Goal: Task Accomplishment & Management: Complete application form

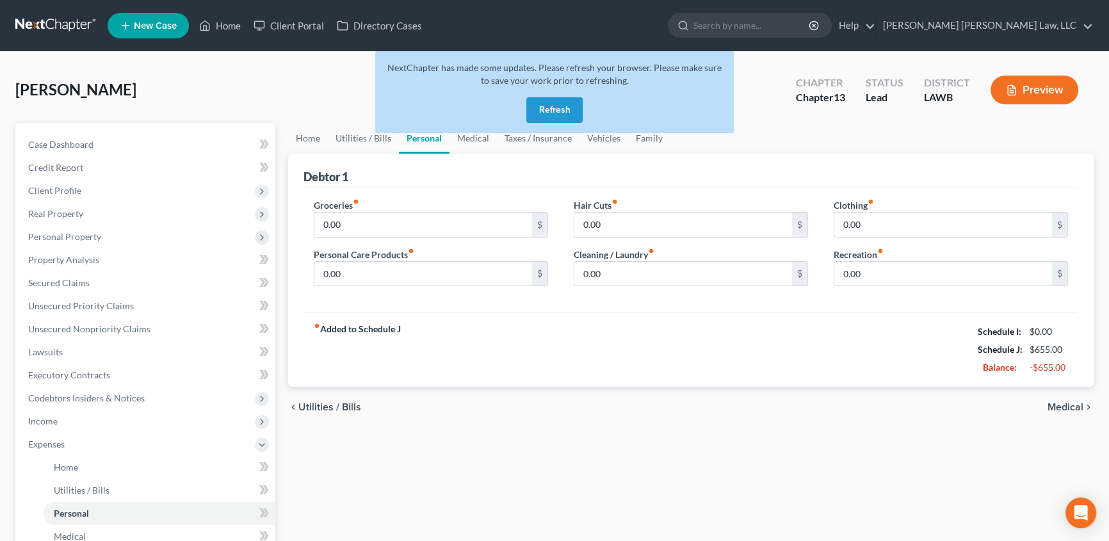
click at [558, 111] on button "Refresh" at bounding box center [554, 110] width 56 height 26
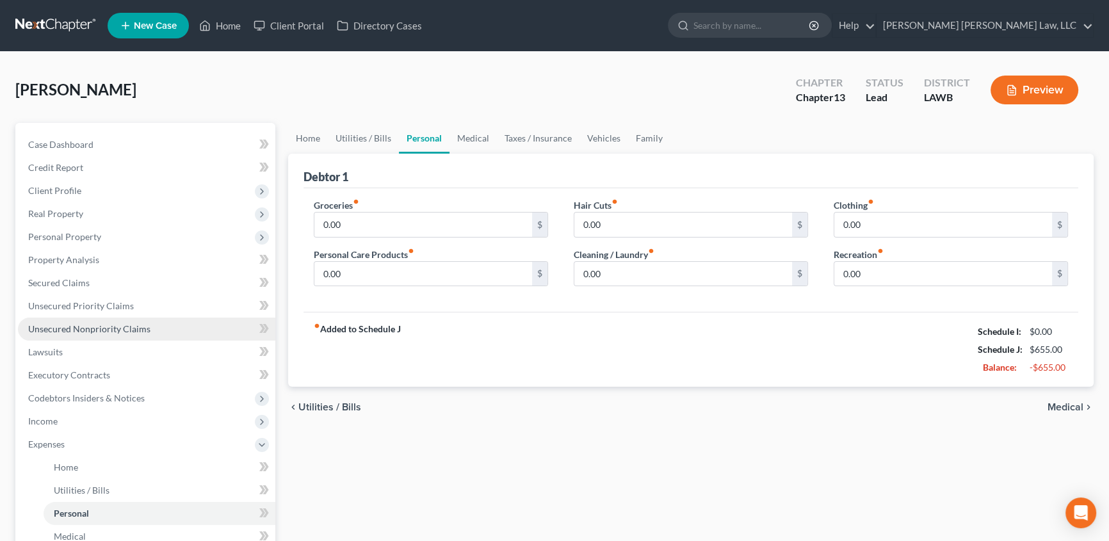
click at [64, 335] on link "Unsecured Nonpriority Claims" at bounding box center [146, 329] width 257 height 23
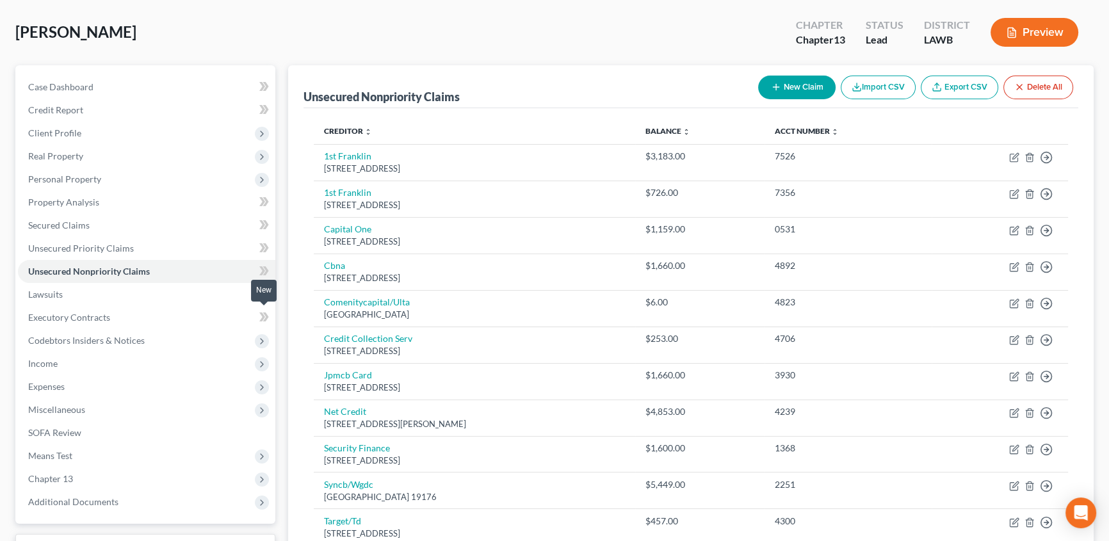
scroll to position [24, 0]
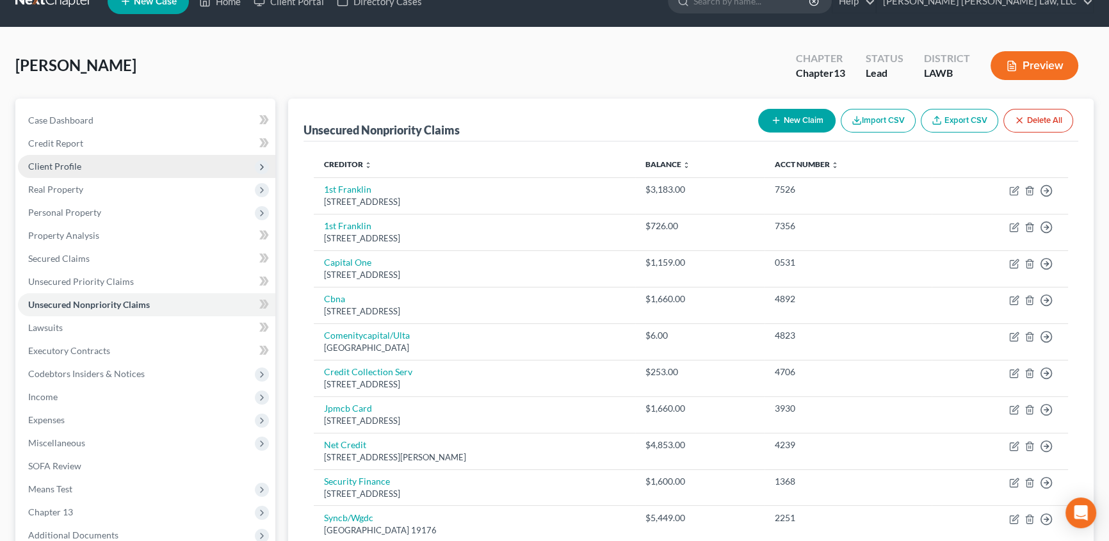
click at [64, 161] on span "Client Profile" at bounding box center [54, 166] width 53 height 11
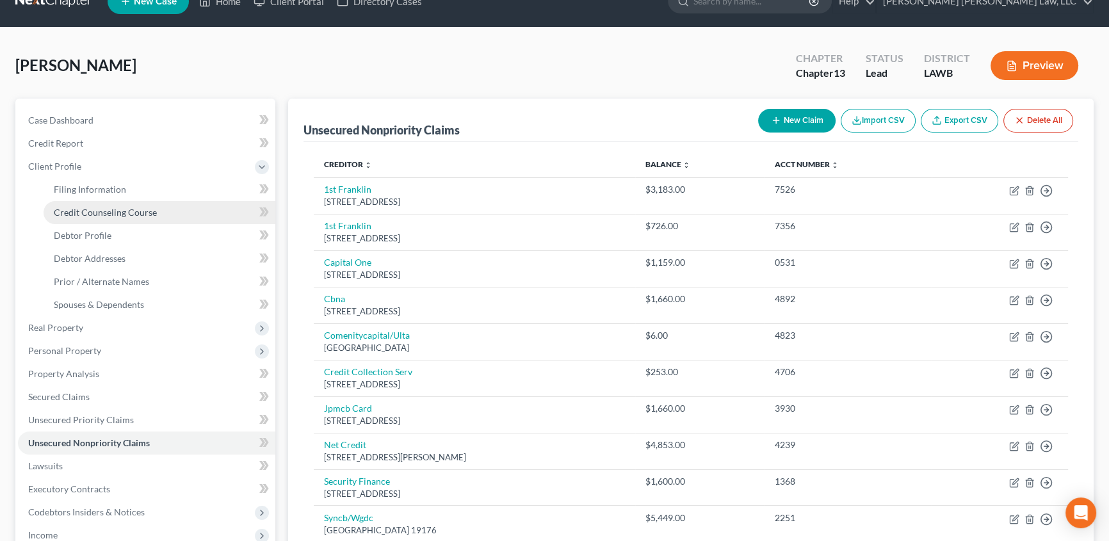
click at [140, 207] on span "Credit Counseling Course" at bounding box center [105, 212] width 103 height 11
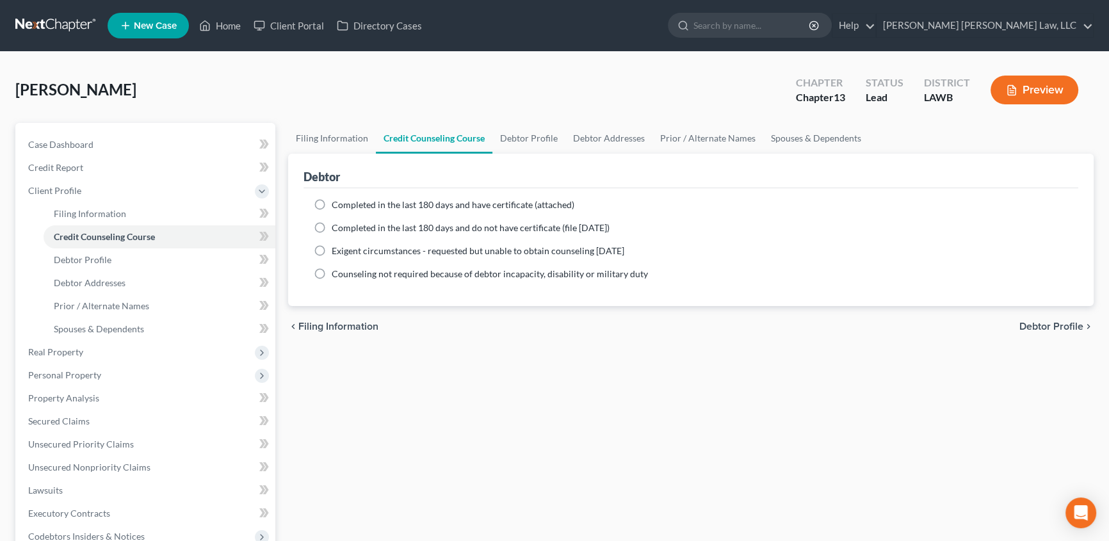
click at [332, 204] on label "Completed in the last 180 days and have certificate (attached)" at bounding box center [453, 205] width 243 height 13
click at [337, 204] on input "Completed in the last 180 days and have certificate (attached)" at bounding box center [341, 203] width 8 height 8
radio input "true"
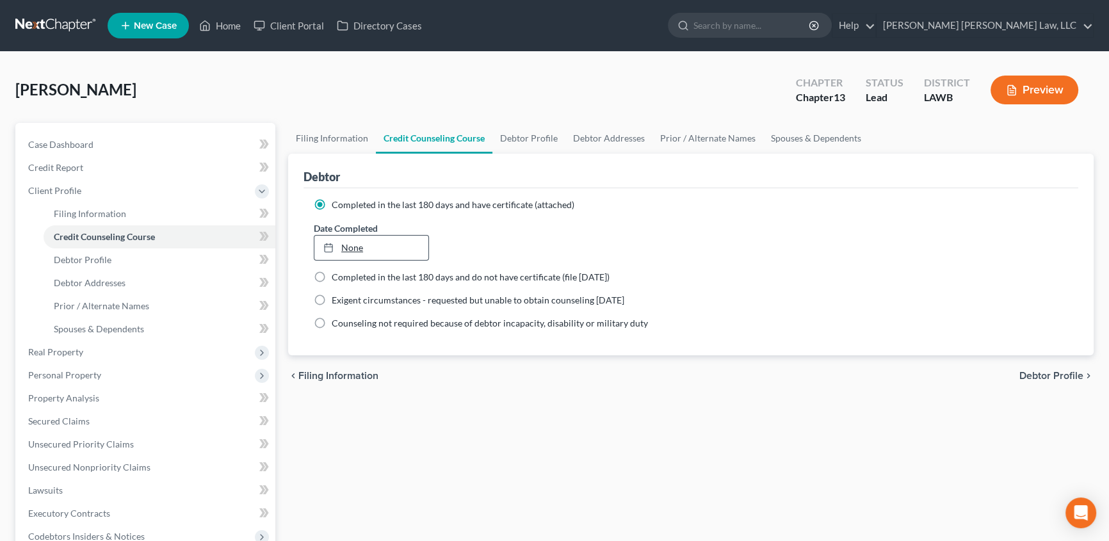
click at [348, 245] on link "None" at bounding box center [371, 248] width 114 height 24
type input "8/15/2025"
click at [531, 134] on link "Debtor Profile" at bounding box center [528, 138] width 73 height 31
select select "0"
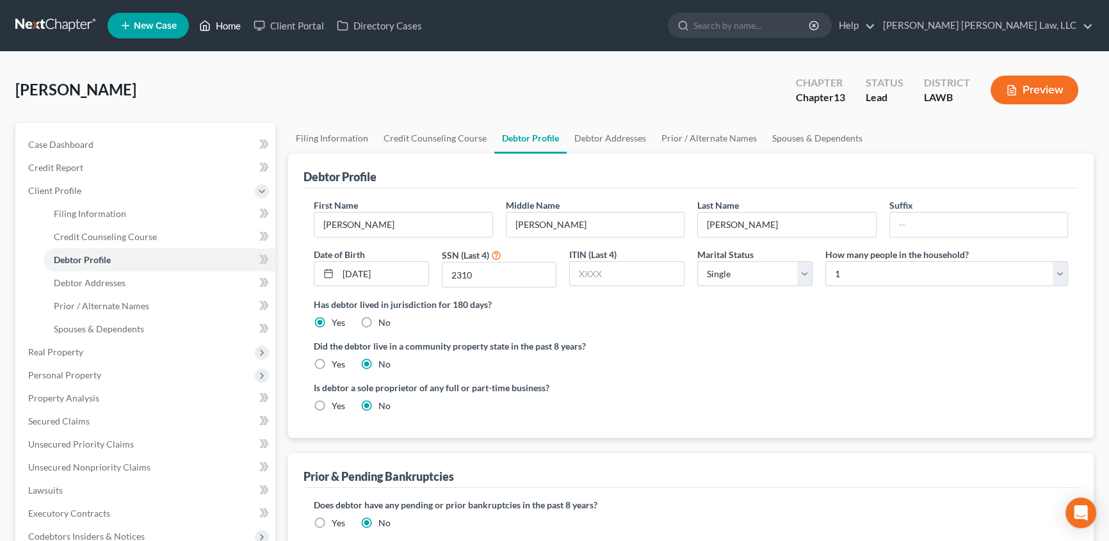
drag, startPoint x: 224, startPoint y: 21, endPoint x: 230, endPoint y: 36, distance: 15.8
click at [224, 21] on link "Home" at bounding box center [220, 25] width 54 height 23
